Goal: Check status: Check status

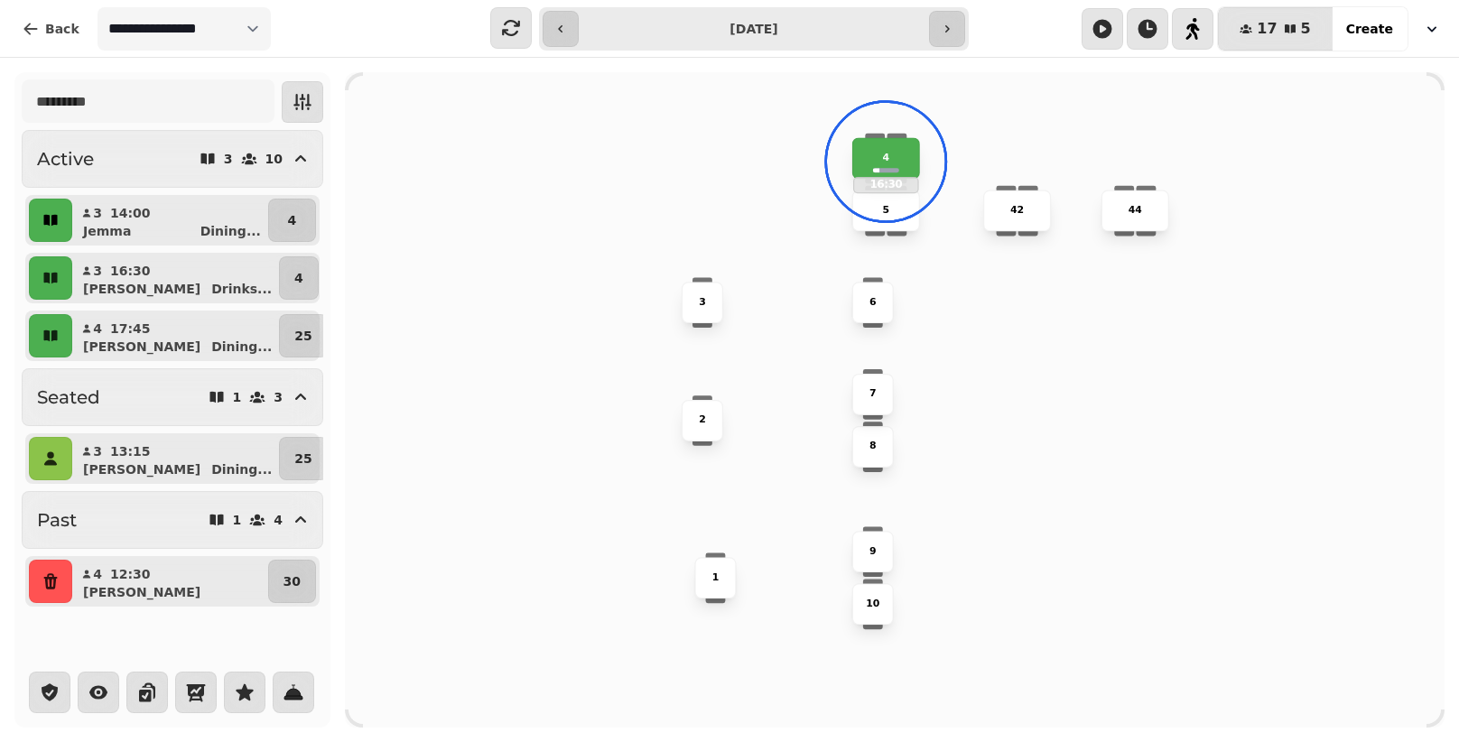
click at [67, 211] on button "button" at bounding box center [50, 220] width 43 height 43
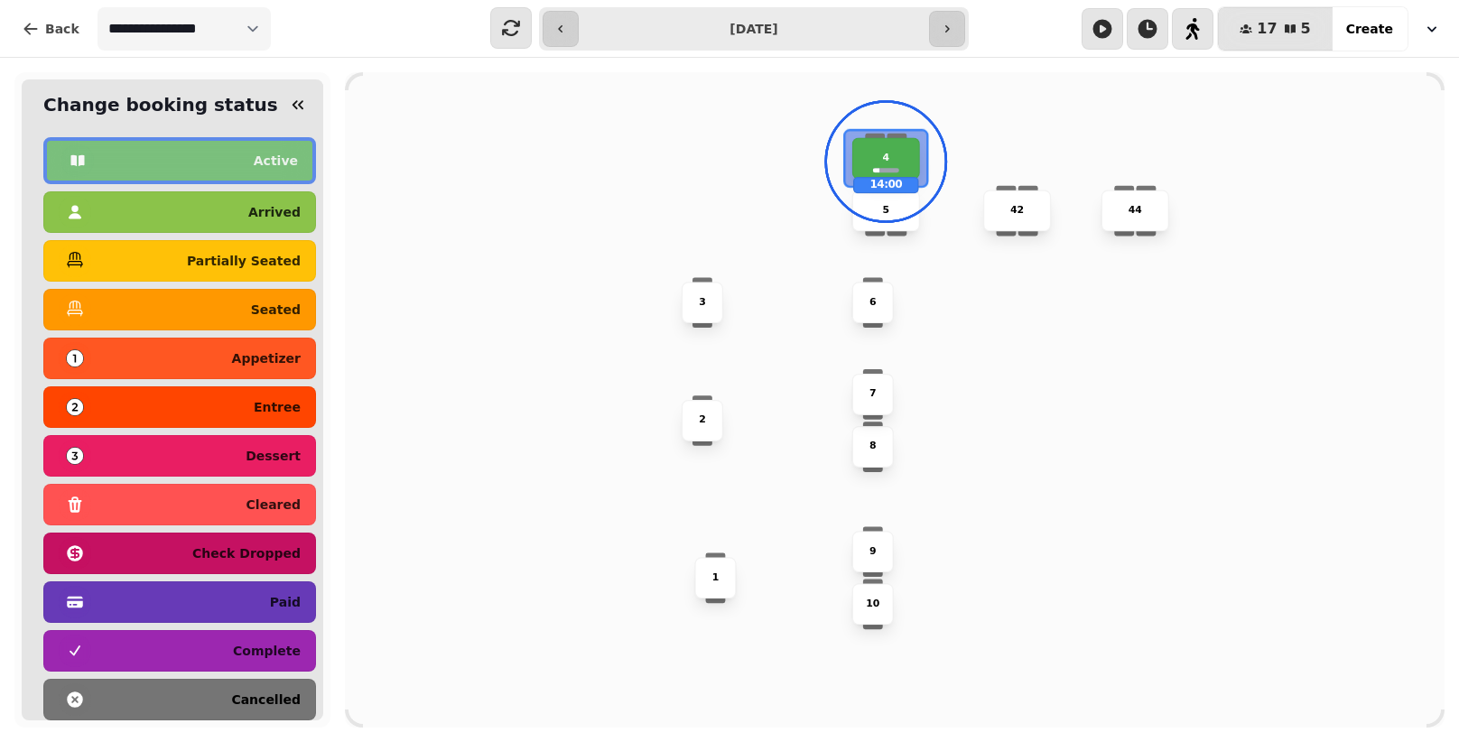
click at [116, 693] on div "cancelled" at bounding box center [180, 699] width 242 height 29
